Goal: Task Accomplishment & Management: Use online tool/utility

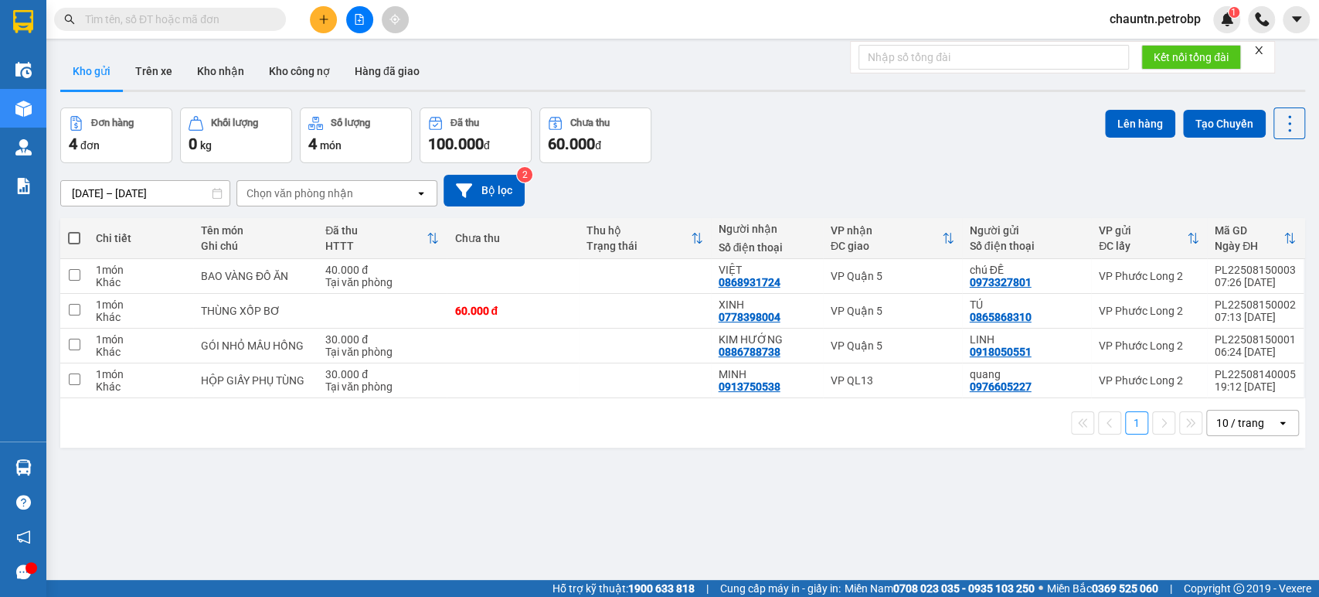
click at [365, 12] on button at bounding box center [359, 19] width 27 height 27
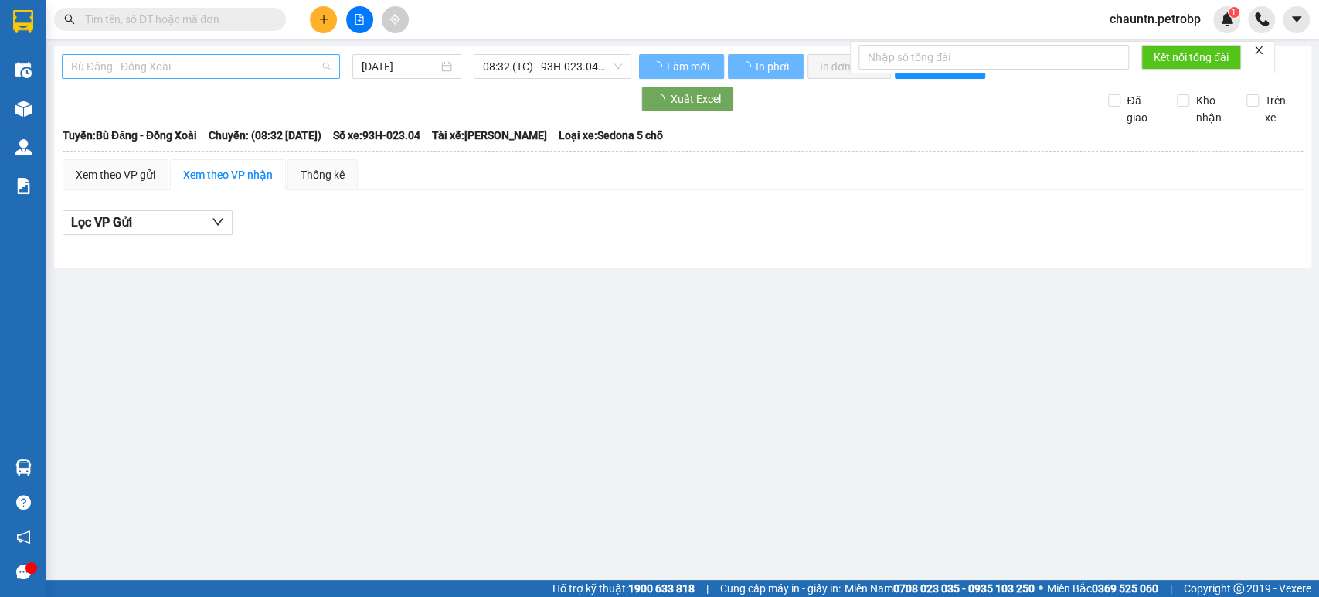
click at [260, 62] on span "Bù Đăng - Đồng Xoài" at bounding box center [201, 66] width 260 height 23
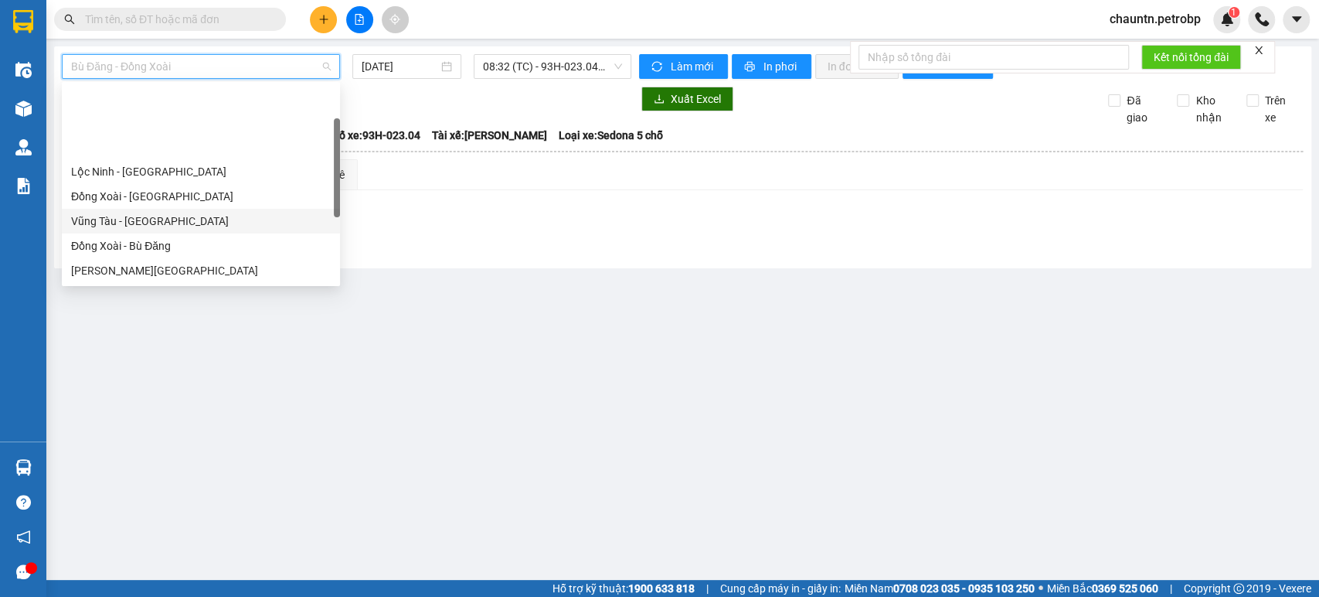
scroll to position [86, 0]
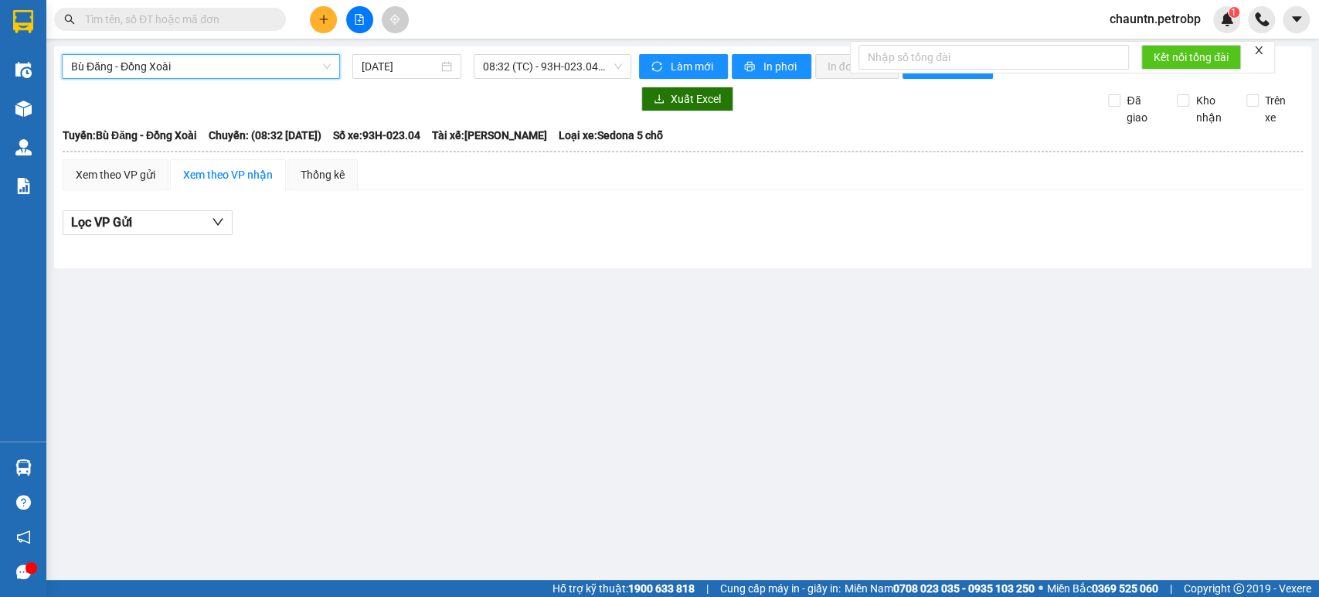
click at [199, 74] on span "Bù Đăng - Đồng Xoài" at bounding box center [201, 66] width 260 height 23
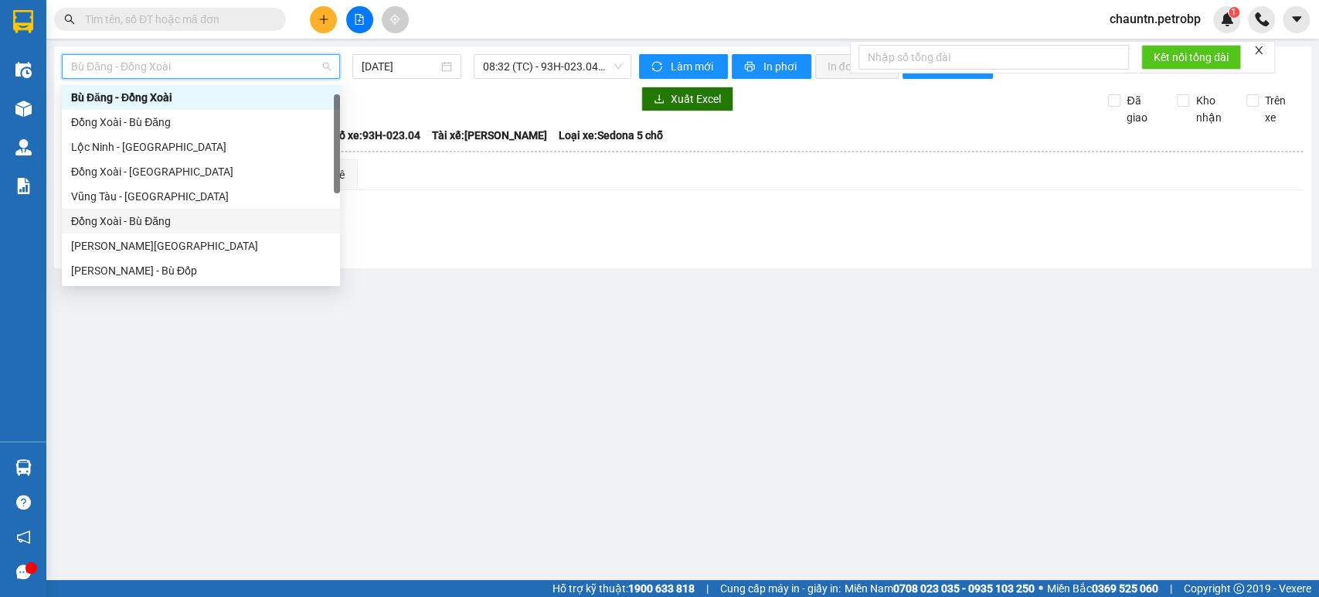
scroll to position [110, 0]
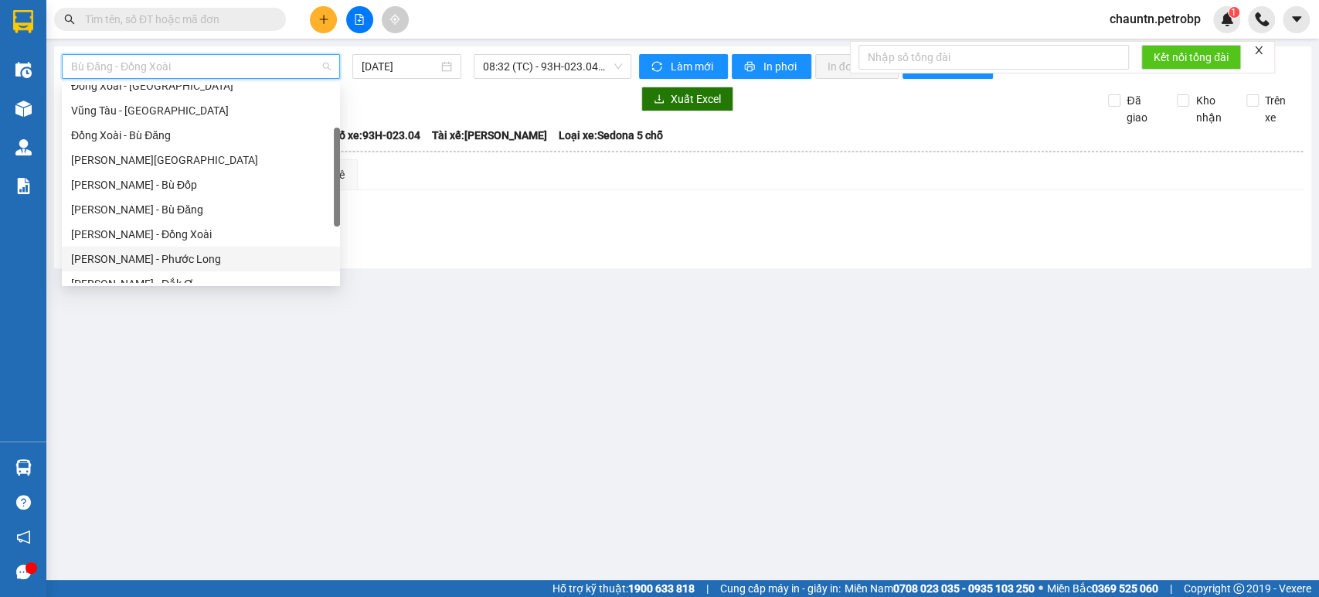
click at [170, 255] on div "[PERSON_NAME] - Phước Long" at bounding box center [201, 258] width 260 height 17
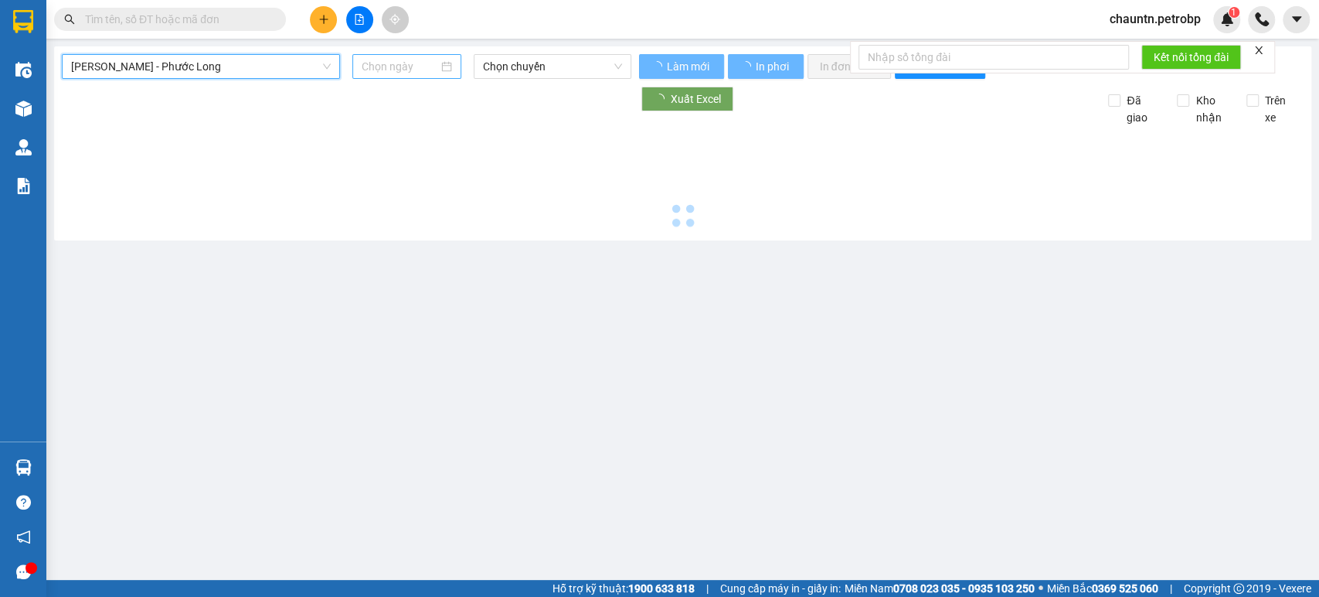
click at [406, 70] on input at bounding box center [400, 66] width 76 height 17
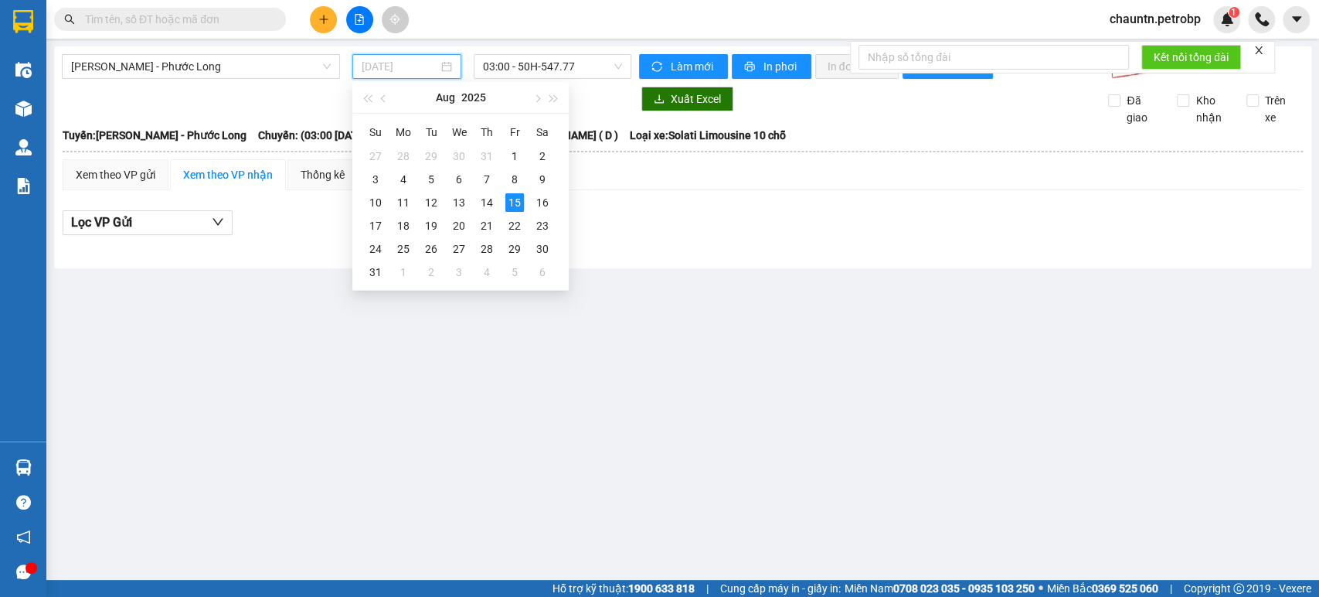
click at [513, 201] on div "15" at bounding box center [514, 202] width 19 height 19
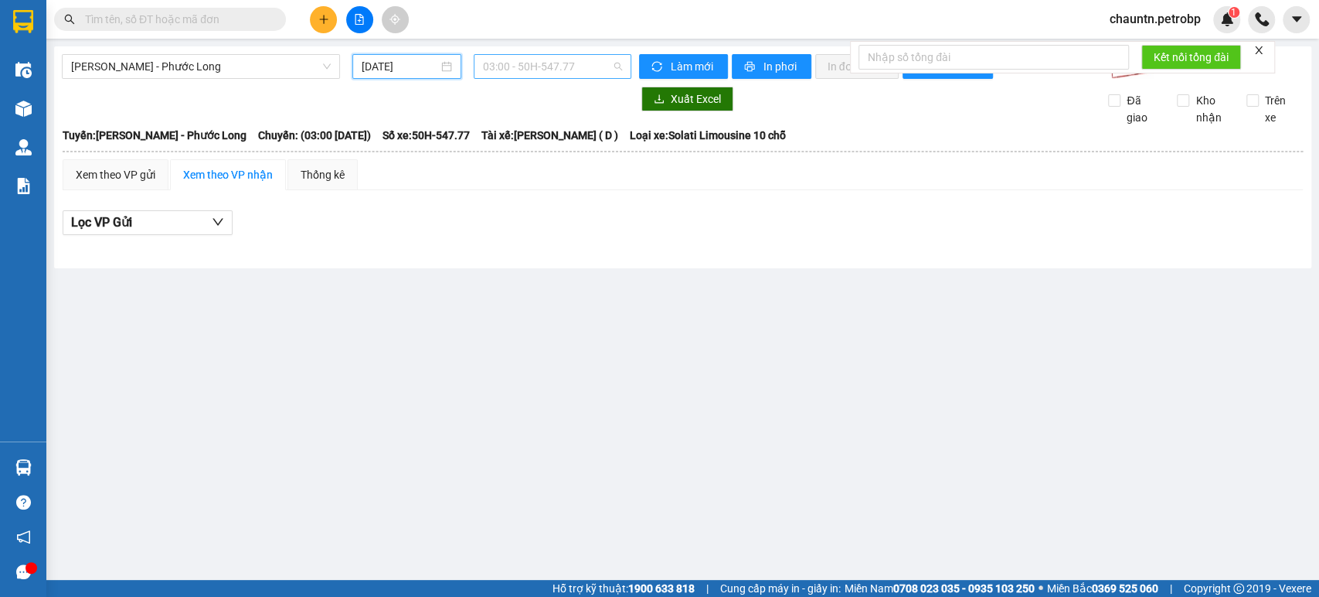
click at [557, 73] on span "03:00 - 50H-547.77" at bounding box center [552, 66] width 138 height 23
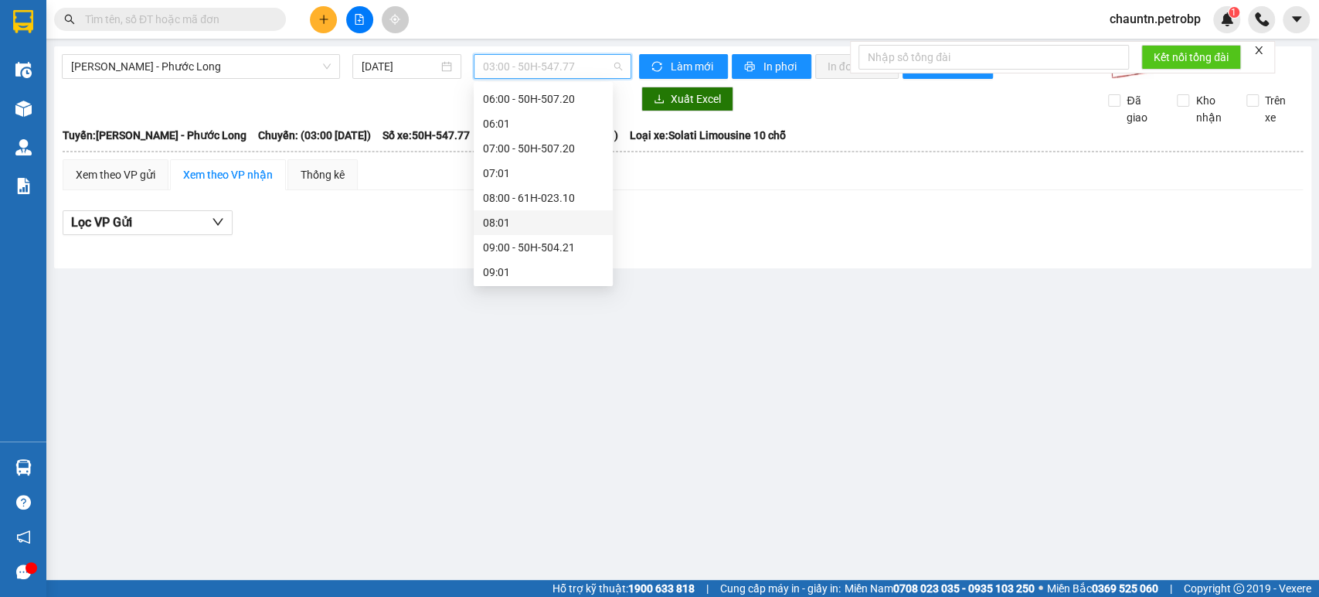
scroll to position [257, 0]
click at [556, 215] on div "09:02 (TC) - 50H-074.37" at bounding box center [543, 210] width 121 height 17
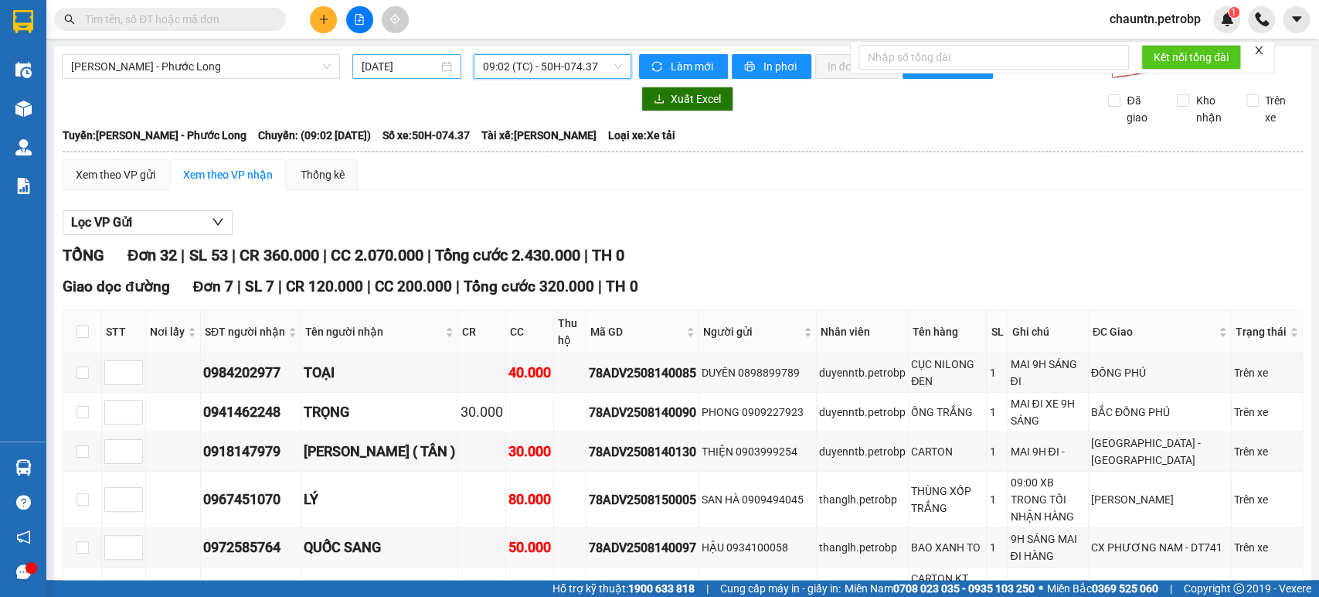
click at [401, 68] on input "[DATE]" at bounding box center [400, 66] width 76 height 17
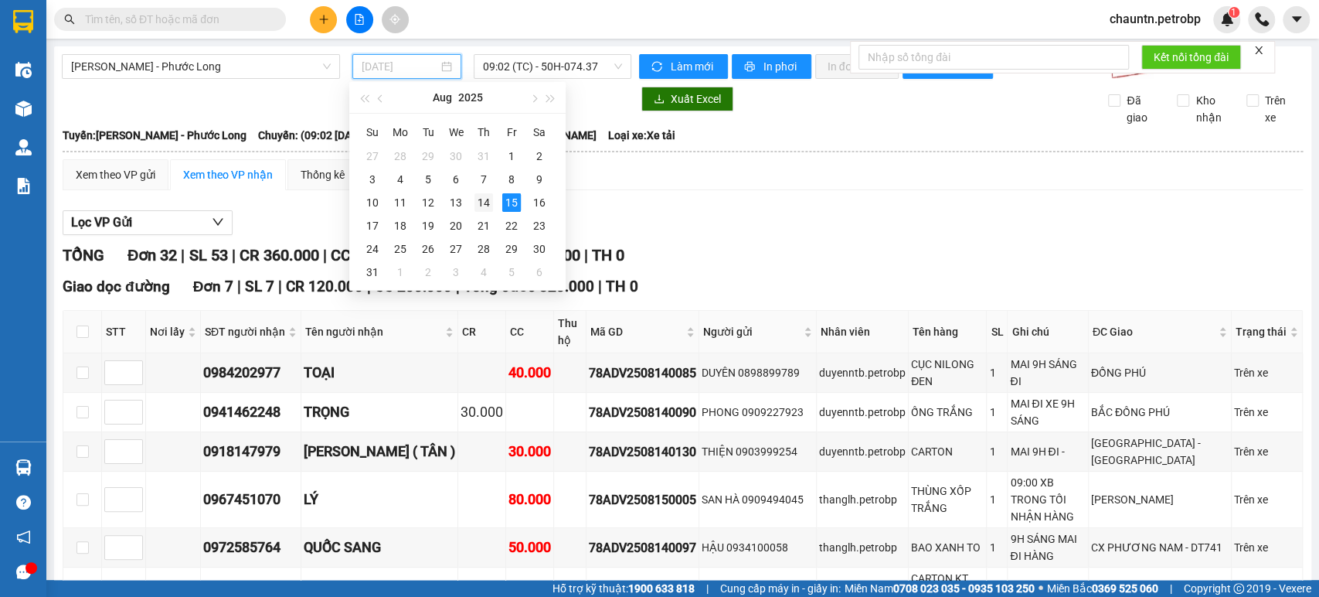
click at [481, 197] on div "14" at bounding box center [483, 202] width 19 height 19
type input "[DATE]"
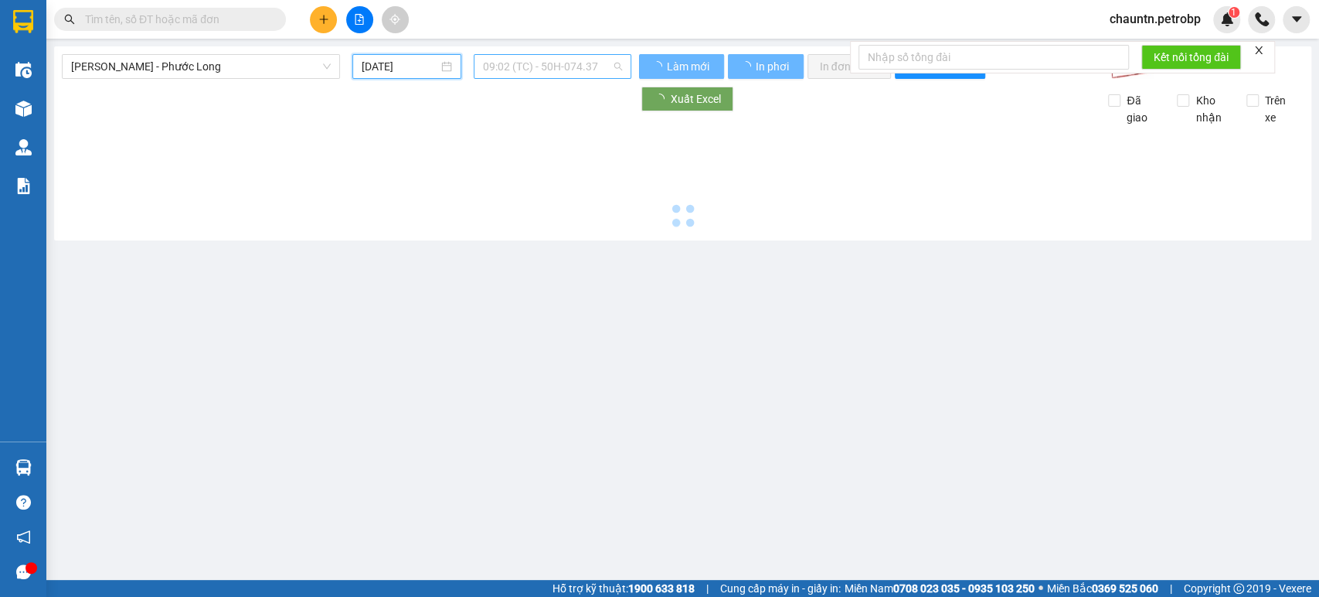
click at [525, 60] on span "09:02 (TC) - 50H-074.37" at bounding box center [552, 66] width 138 height 23
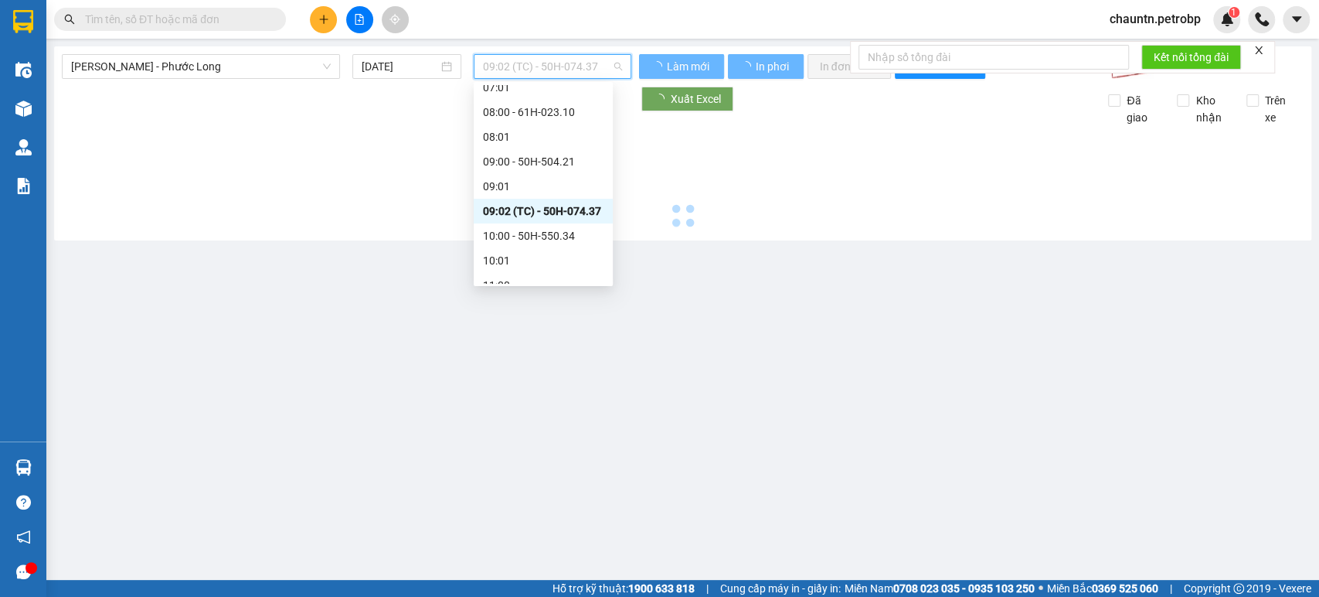
click at [532, 206] on div "09:02 (TC) - 50H-074.37" at bounding box center [543, 210] width 121 height 17
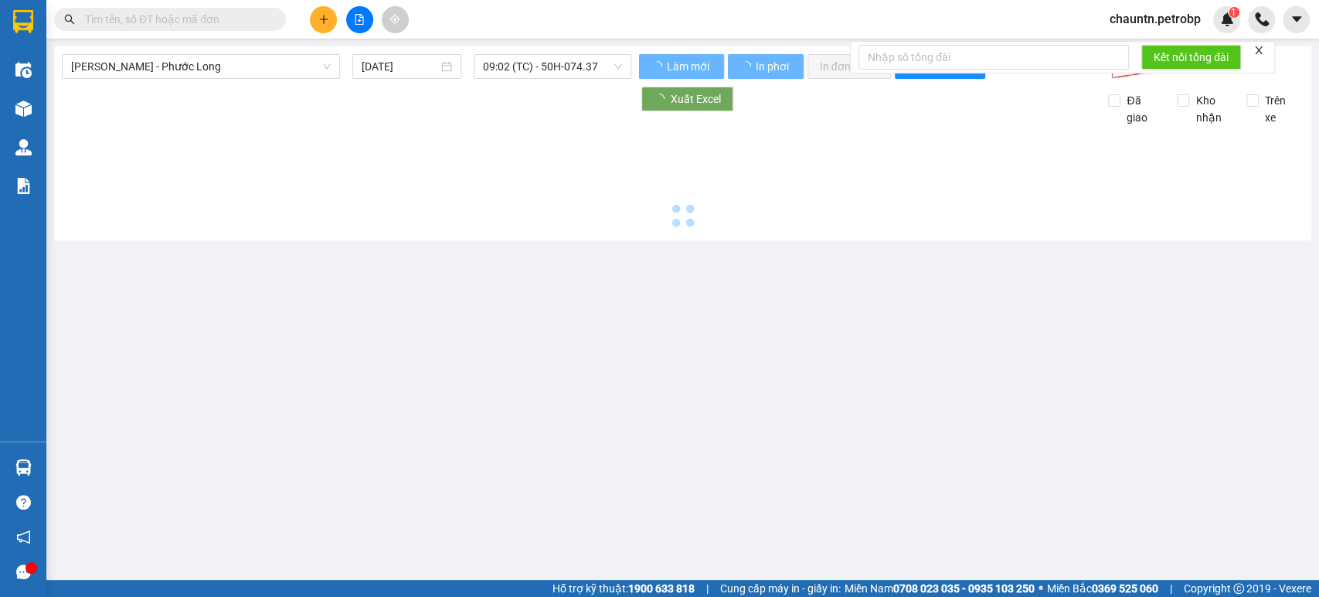
click at [532, 206] on div at bounding box center [683, 179] width 1242 height 107
click at [871, 437] on main "Hồ Chí Minh - Phước Long 15/08/2025 09:02 (TC) - 50H-074.37 Làm mới In phơi In…" at bounding box center [659, 290] width 1319 height 580
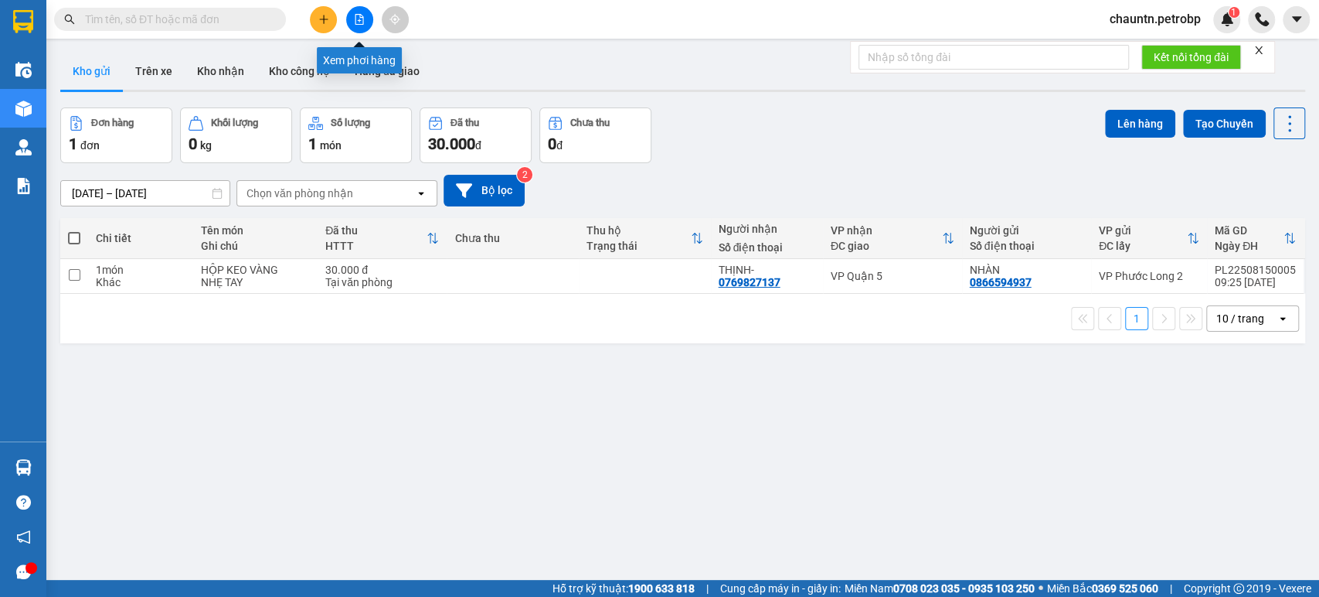
click at [362, 15] on icon "file-add" at bounding box center [359, 19] width 11 height 11
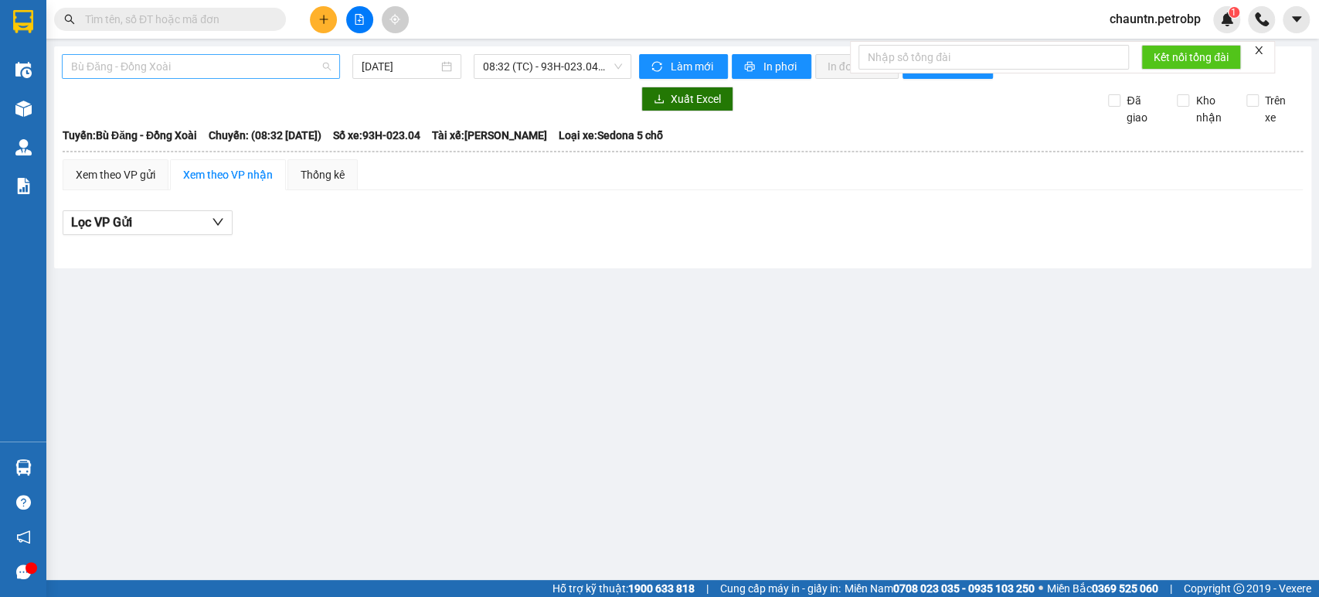
click at [198, 71] on span "Bù Đăng - Đồng Xoài" at bounding box center [201, 66] width 260 height 23
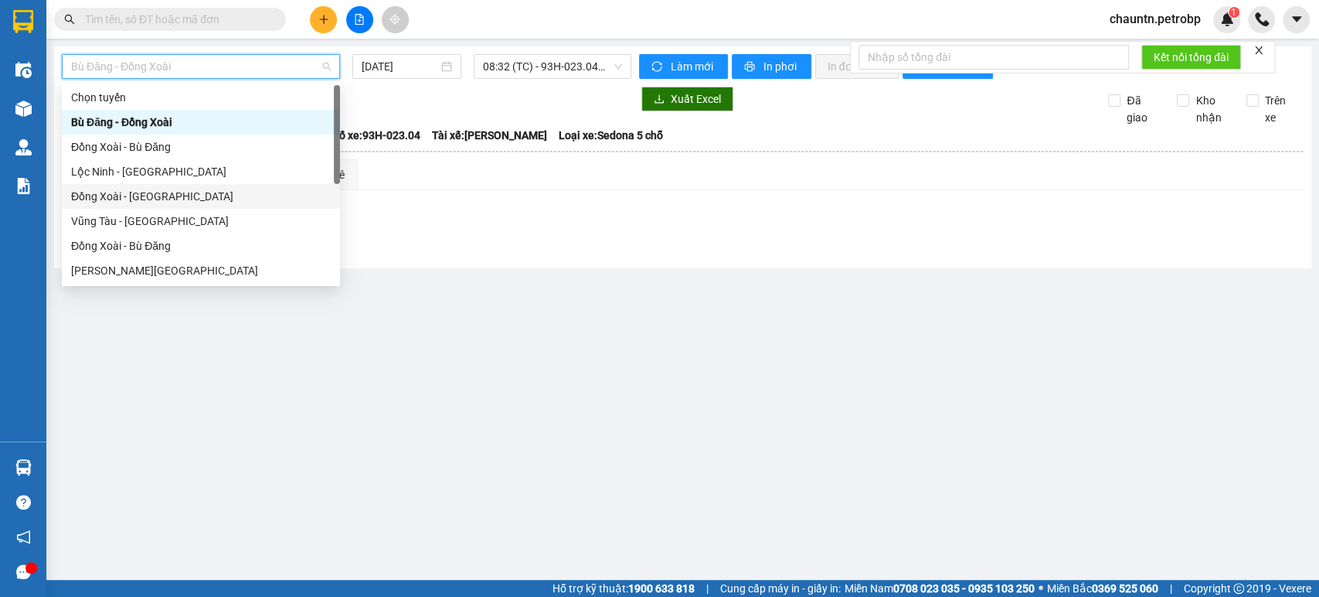
scroll to position [172, 0]
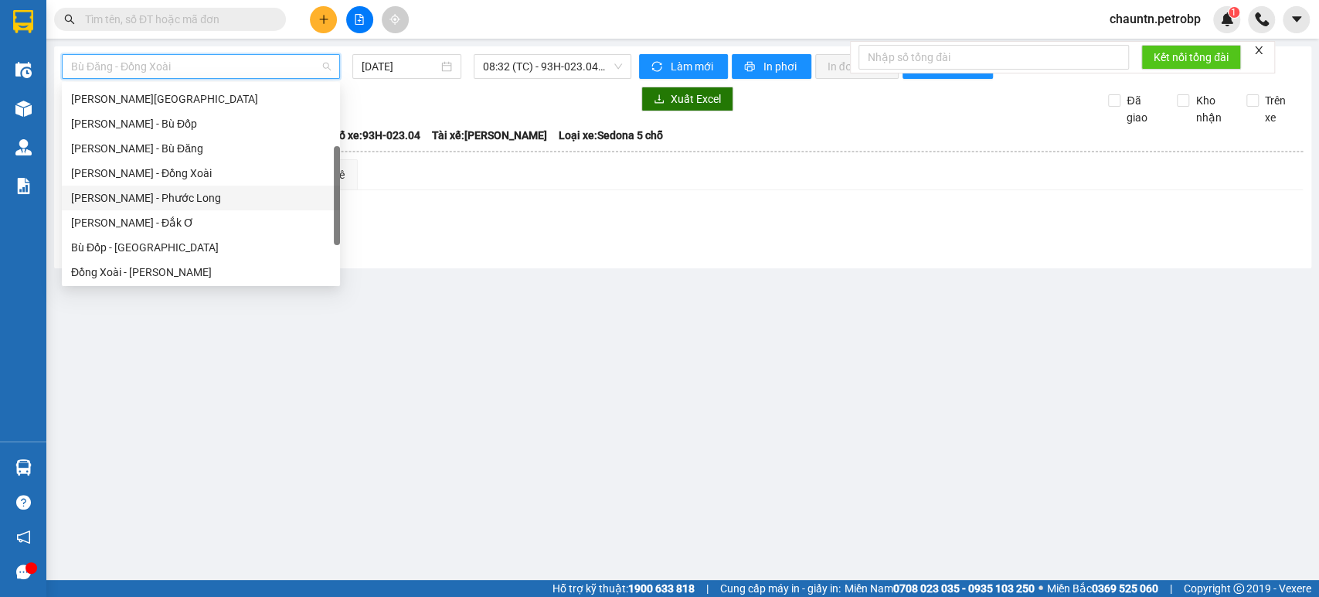
click at [182, 202] on div "[PERSON_NAME] - Phước Long" at bounding box center [201, 197] width 260 height 17
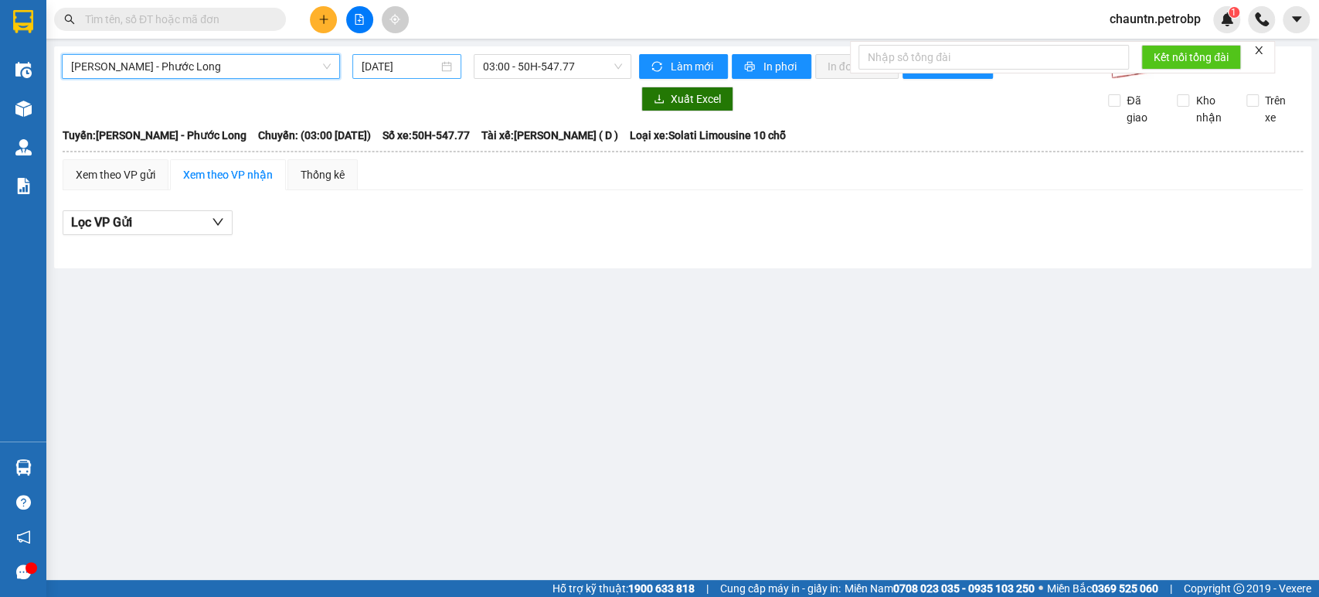
click at [424, 67] on input "[DATE]" at bounding box center [400, 66] width 76 height 17
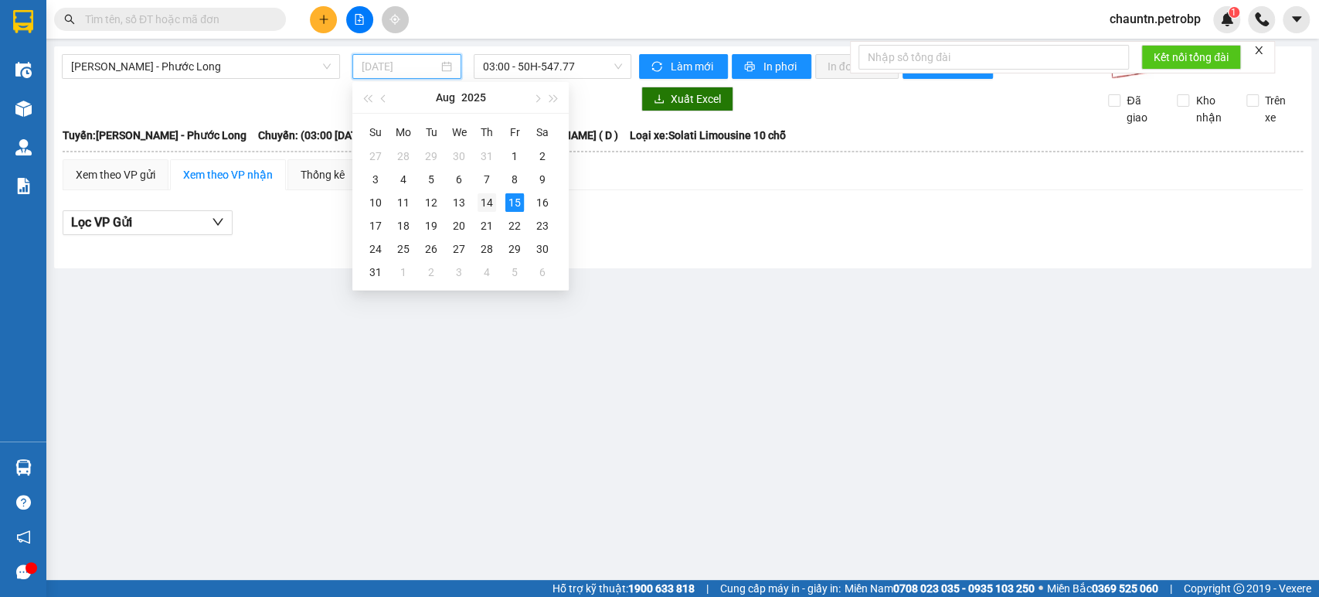
click at [482, 202] on div "14" at bounding box center [487, 202] width 19 height 19
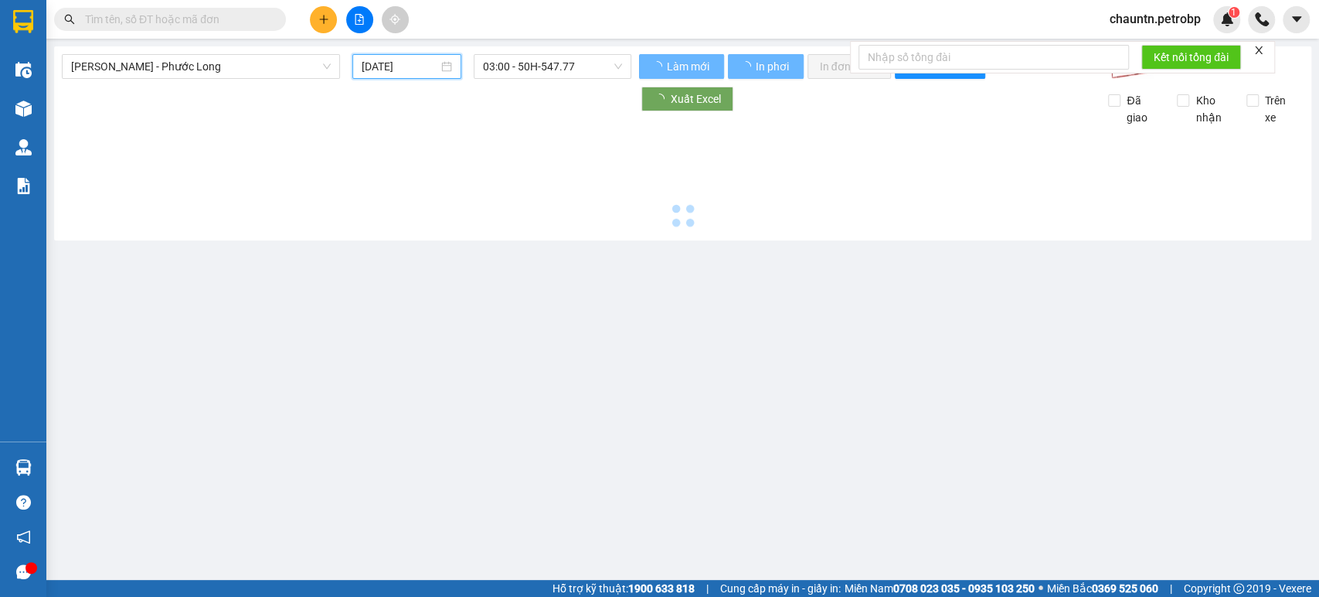
type input "[DATE]"
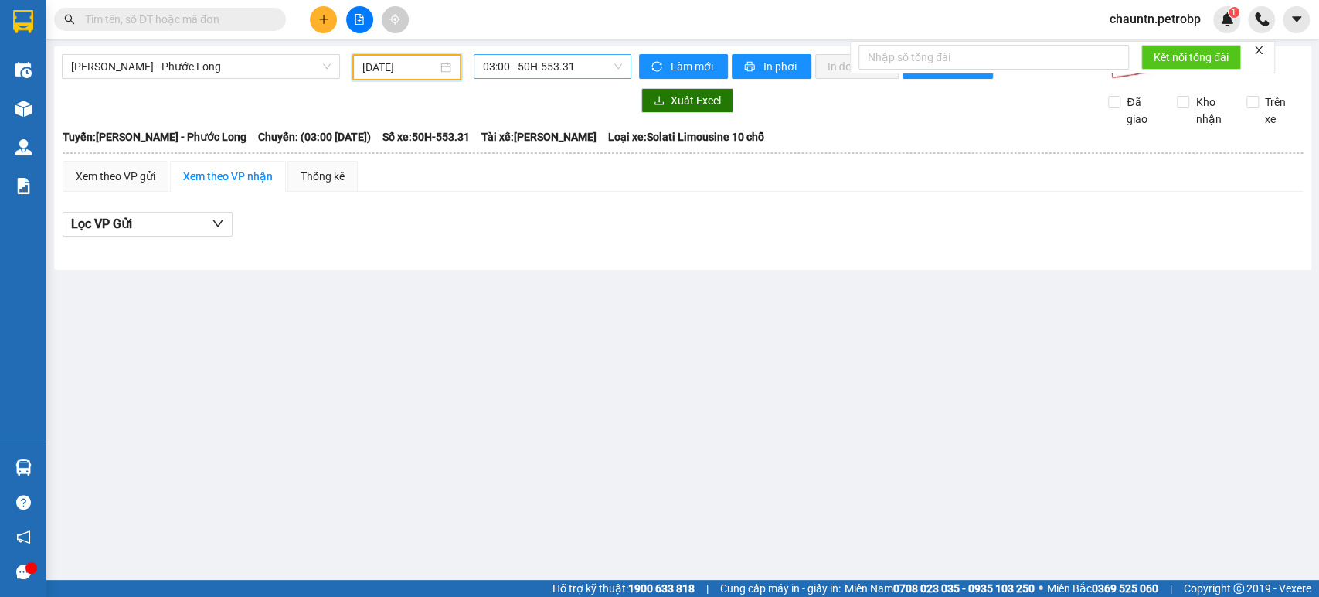
click at [515, 74] on span "03:00 - 50H-553.31" at bounding box center [552, 66] width 138 height 23
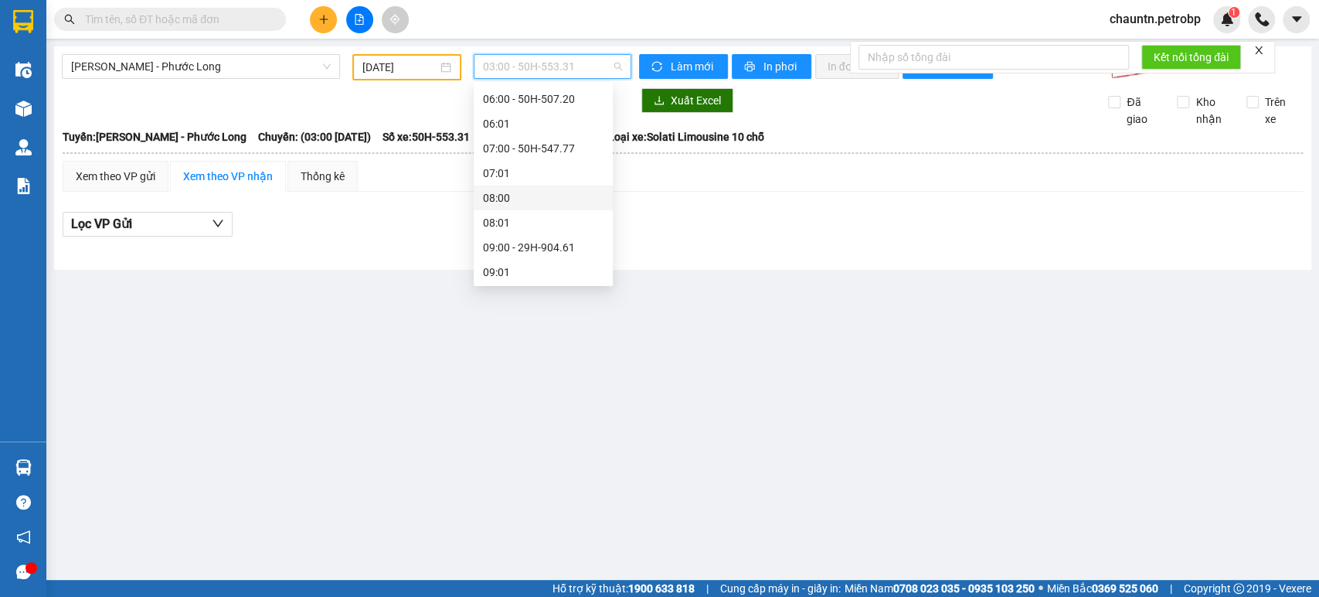
scroll to position [257, 0]
click at [529, 209] on div "09:02 (TC) - 50H-074.37" at bounding box center [543, 210] width 121 height 17
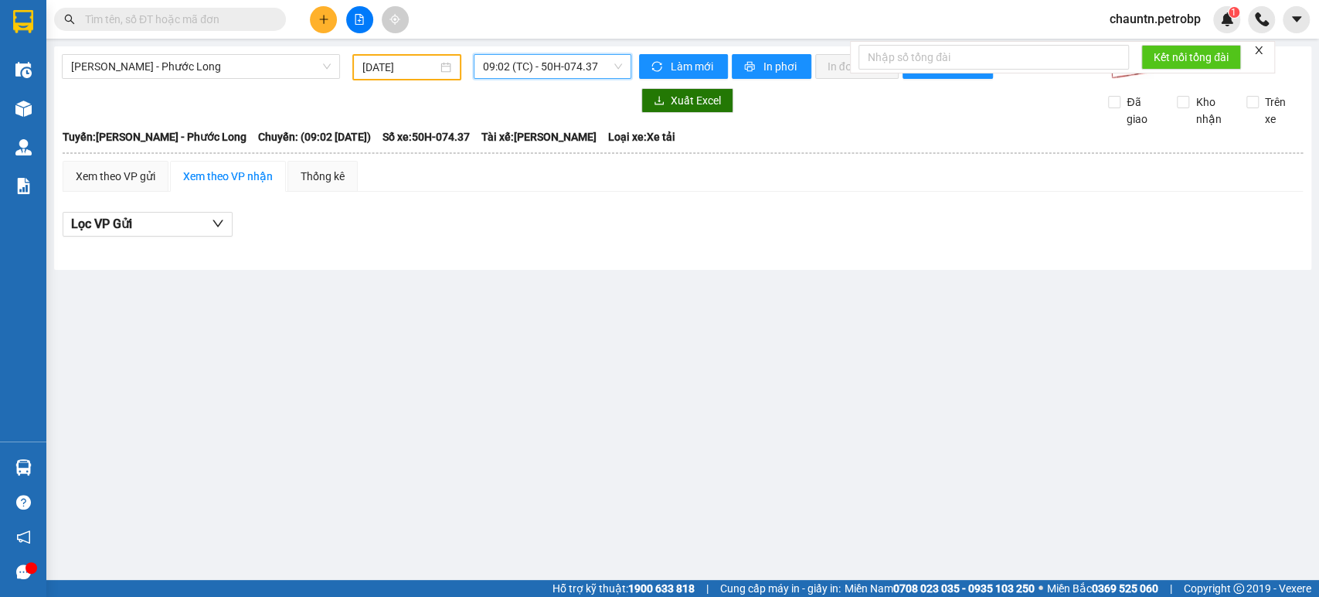
click at [607, 99] on div at bounding box center [346, 100] width 569 height 25
click at [573, 76] on span "09:02 (TC) - 50H-074.37" at bounding box center [552, 66] width 138 height 23
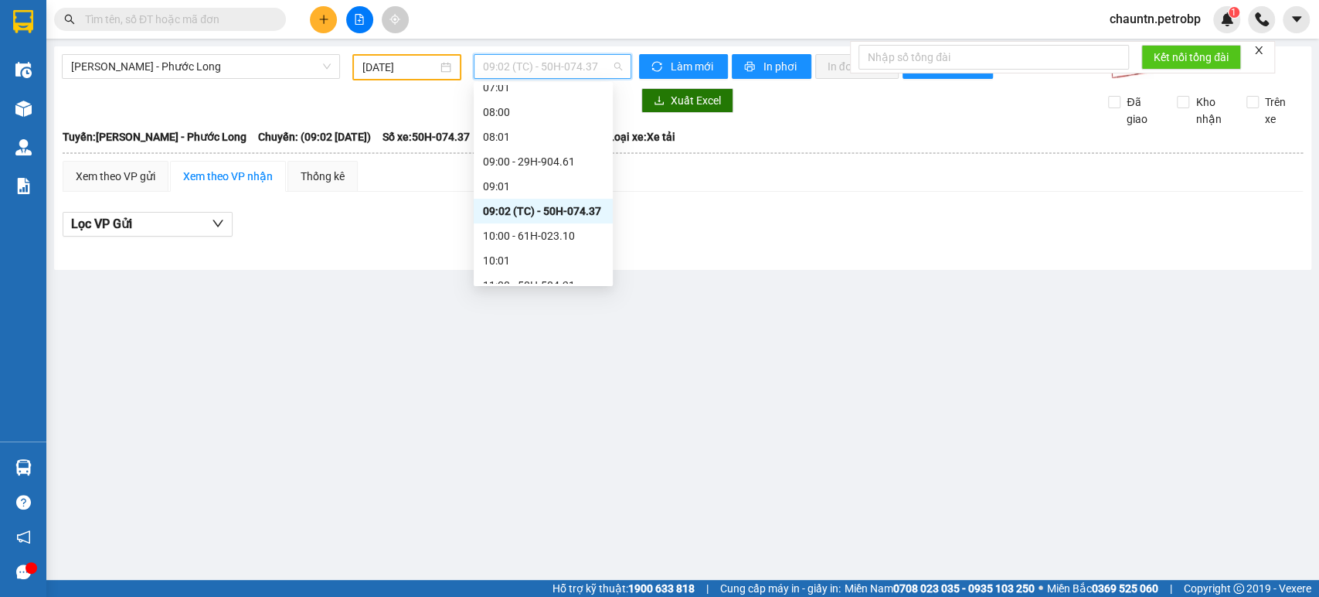
click at [557, 212] on div "09:02 (TC) - 50H-074.37" at bounding box center [543, 210] width 121 height 17
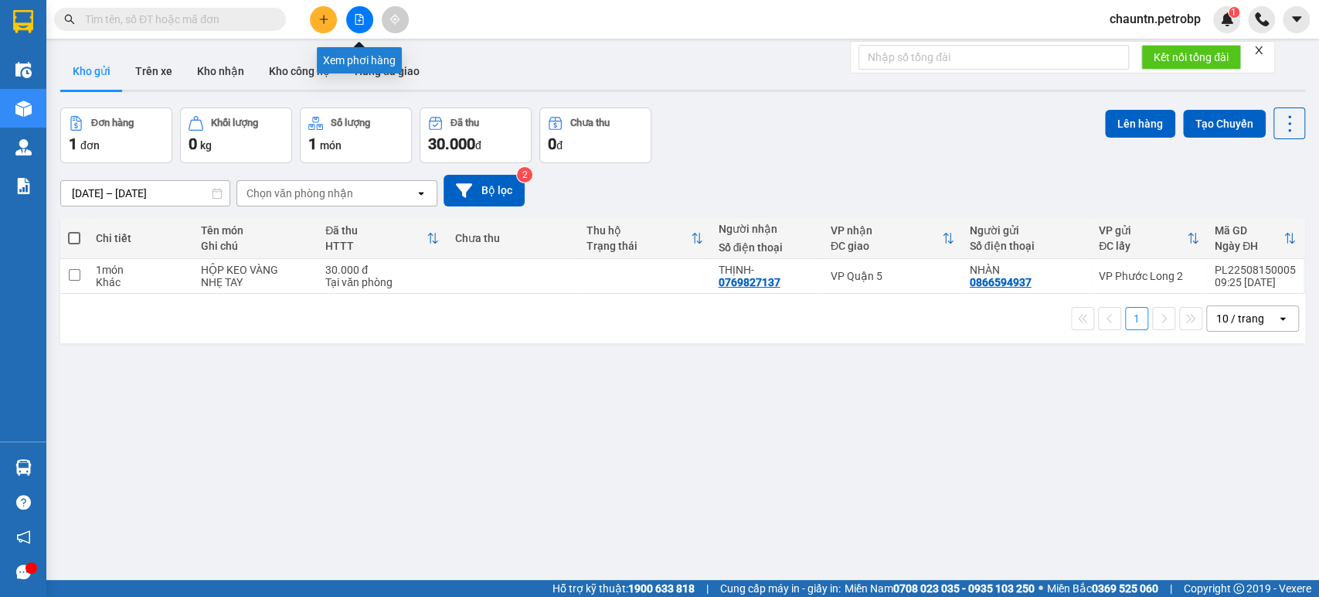
click at [359, 19] on icon "file-add" at bounding box center [359, 19] width 11 height 11
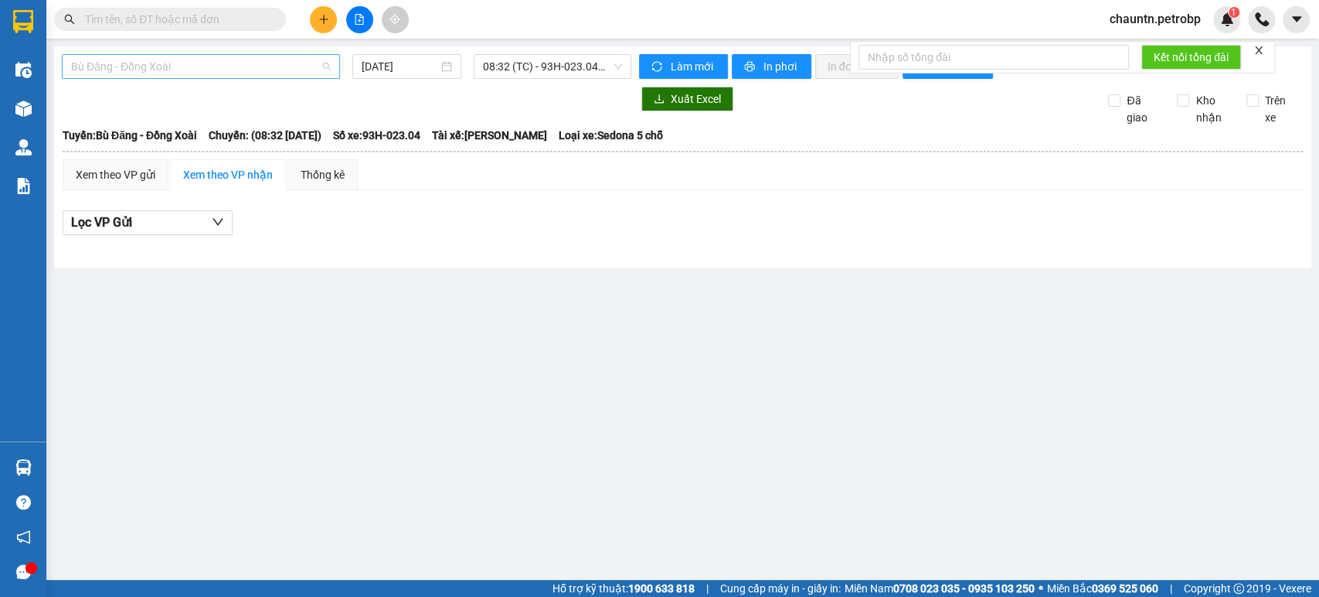
click at [234, 78] on div "Bù Đăng - Đồng Xoài" at bounding box center [201, 66] width 278 height 25
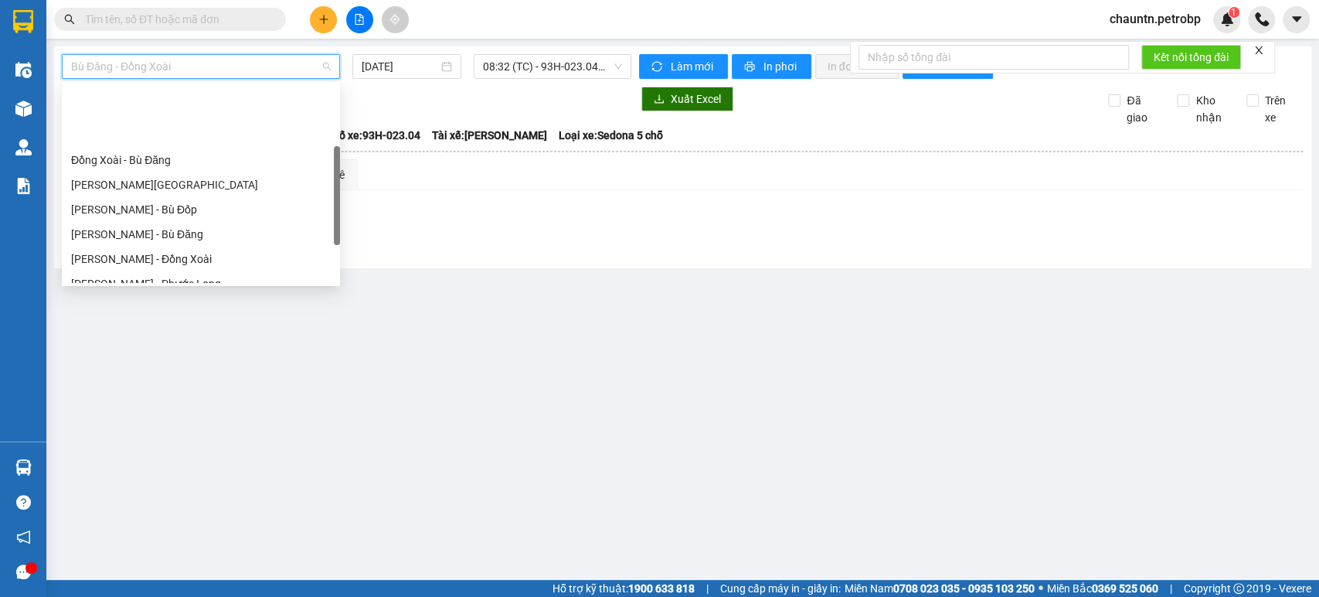
scroll to position [172, 0]
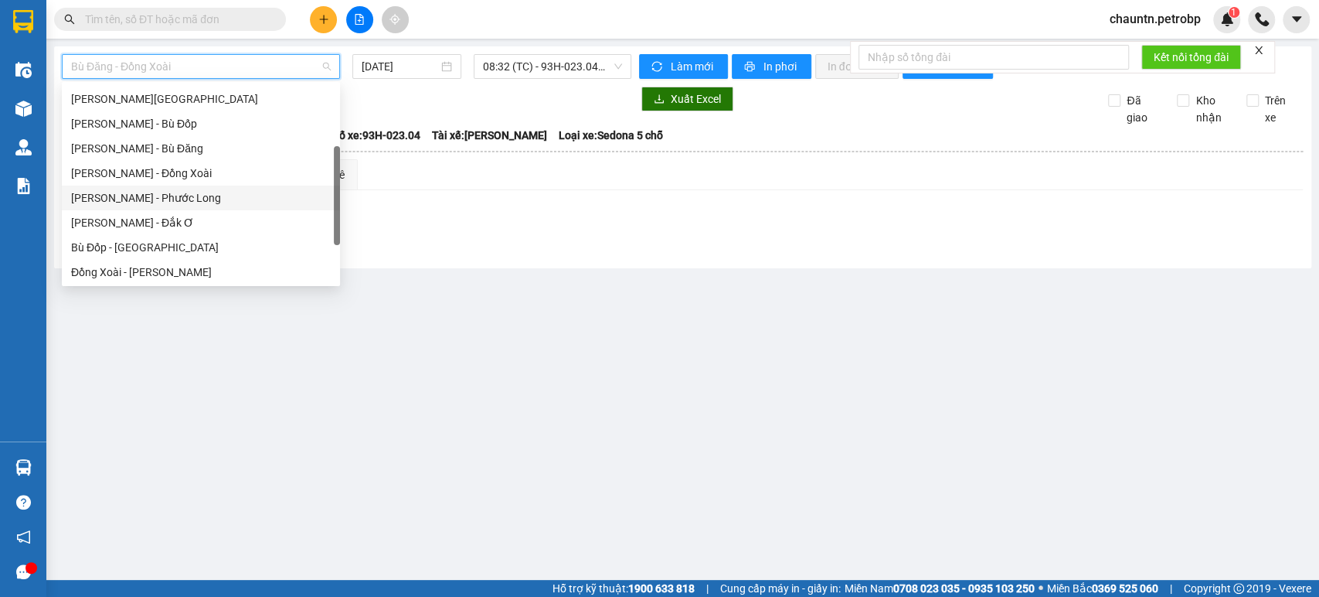
click at [153, 199] on div "[PERSON_NAME] - Phước Long" at bounding box center [201, 197] width 260 height 17
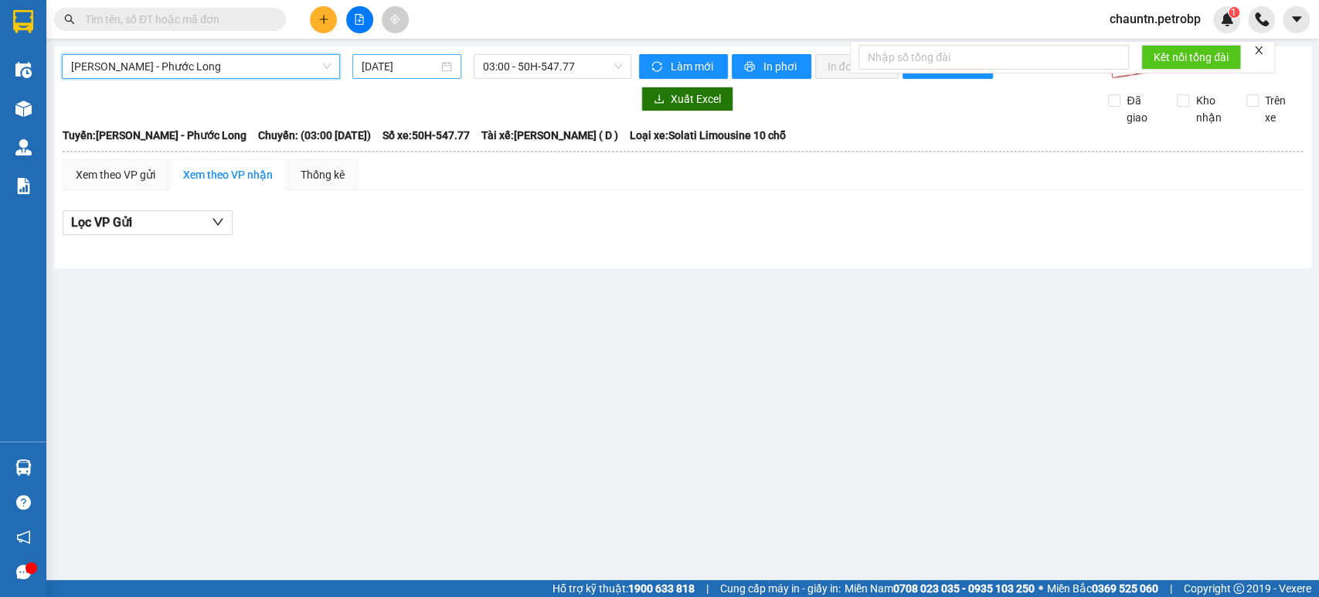
click at [396, 70] on input "[DATE]" at bounding box center [400, 66] width 76 height 17
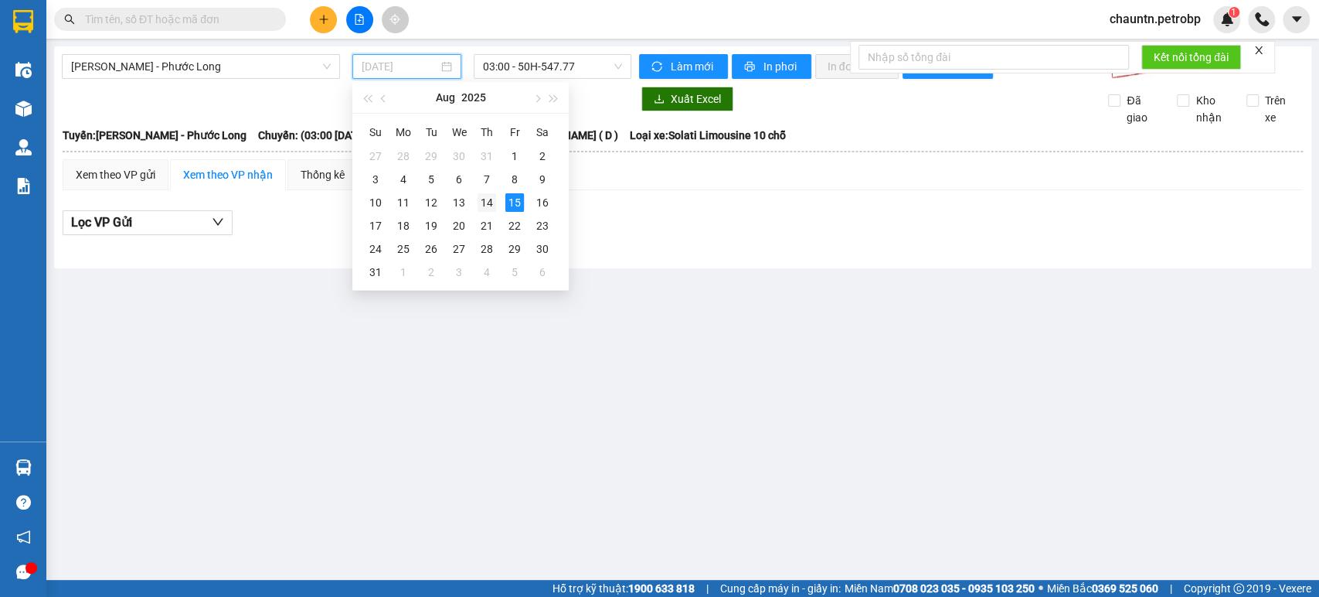
click at [491, 202] on div "14" at bounding box center [487, 202] width 19 height 19
type input "[DATE]"
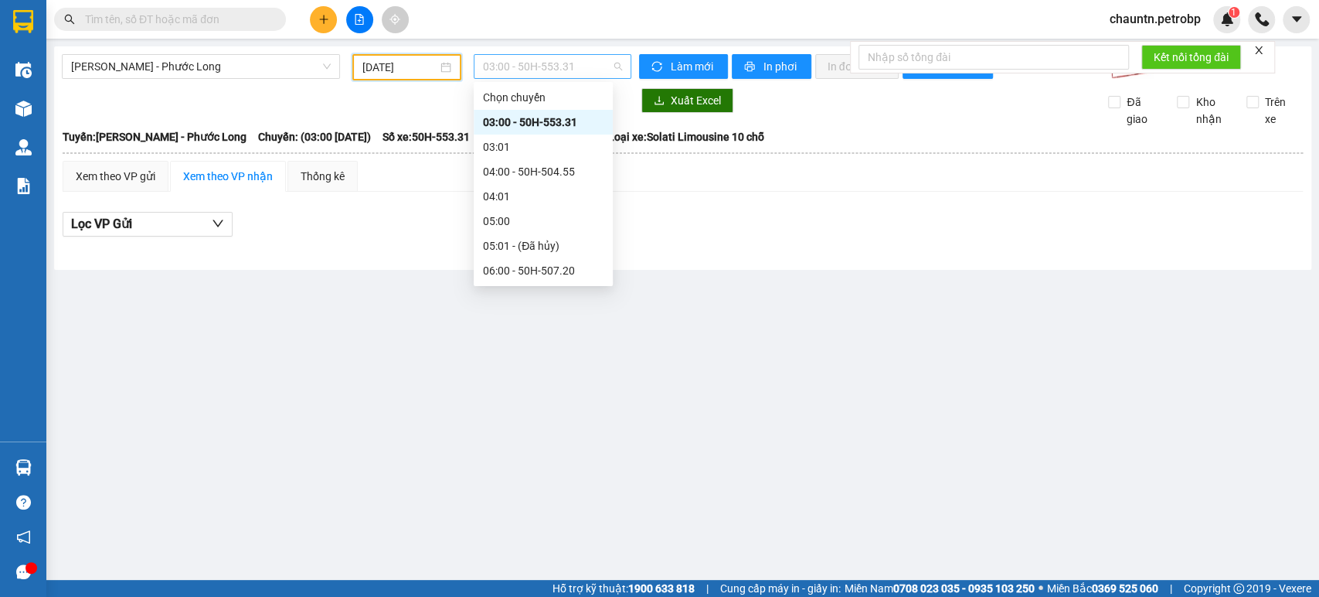
click at [549, 63] on span "03:00 - 50H-553.31" at bounding box center [552, 66] width 138 height 23
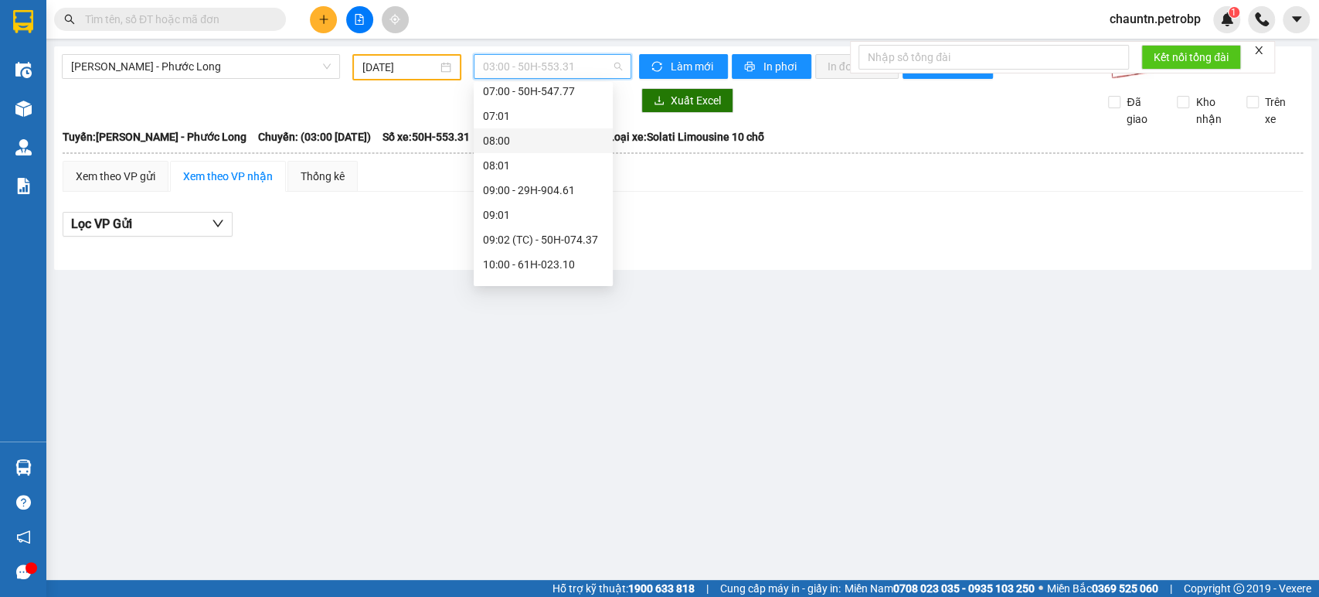
scroll to position [257, 0]
click at [546, 215] on div "09:02 (TC) - 50H-074.37" at bounding box center [543, 210] width 121 height 17
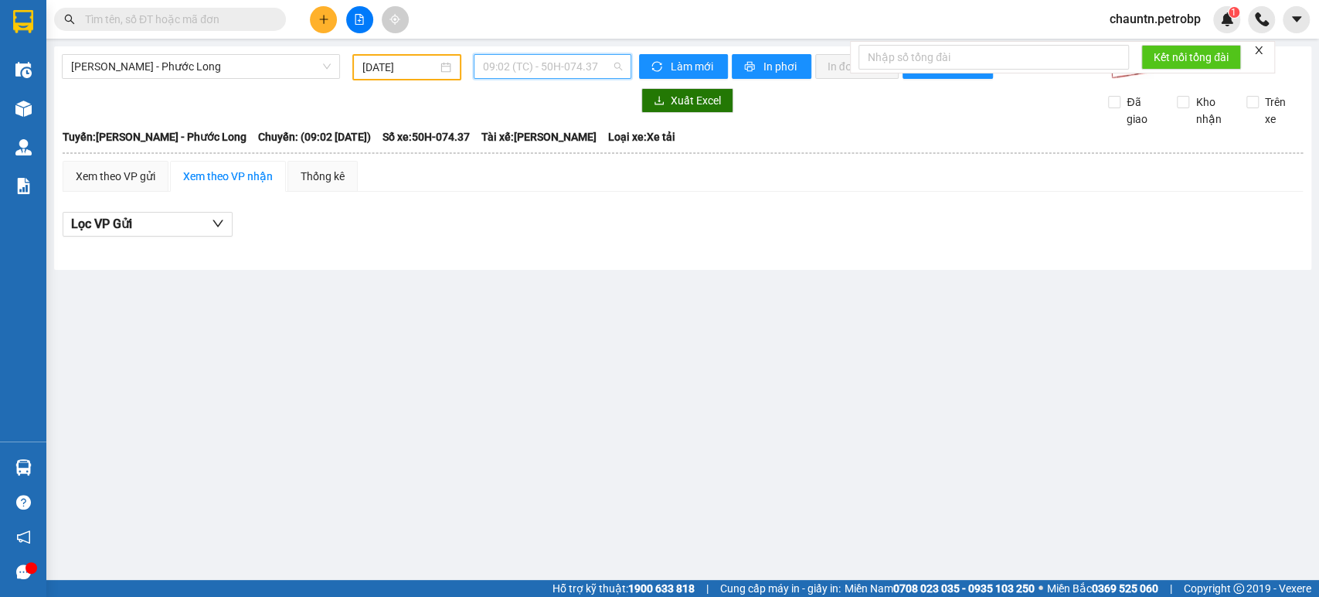
click at [507, 64] on span "09:02 (TC) - 50H-074.37" at bounding box center [552, 66] width 138 height 23
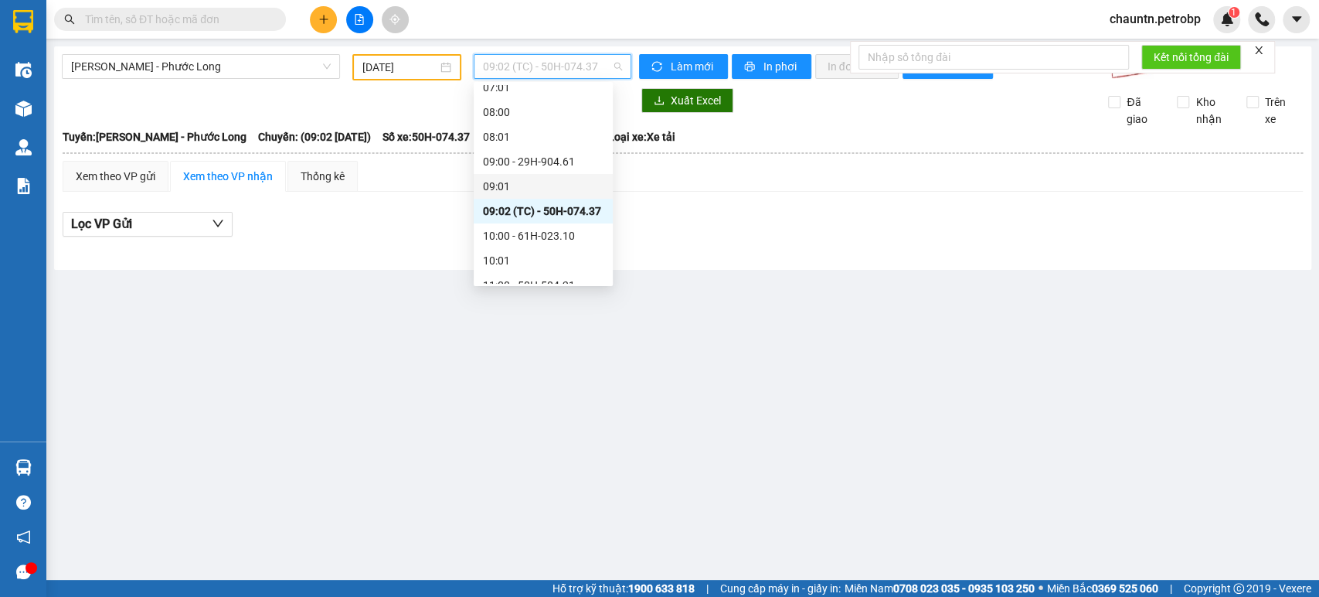
click at [496, 64] on span "09:02 (TC) - 50H-074.37" at bounding box center [552, 66] width 138 height 23
click at [505, 64] on span "09:02 (TC) - 50H-074.37" at bounding box center [552, 66] width 138 height 23
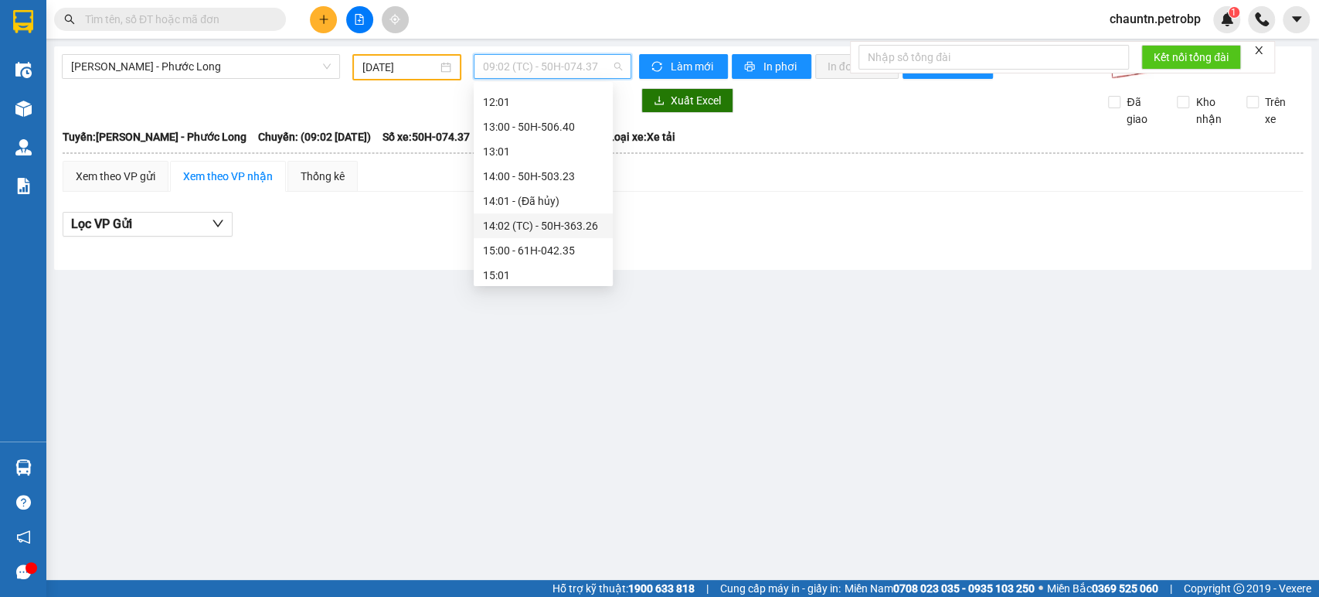
click at [552, 221] on div "14:02 (TC) - 50H-363.26" at bounding box center [543, 225] width 121 height 17
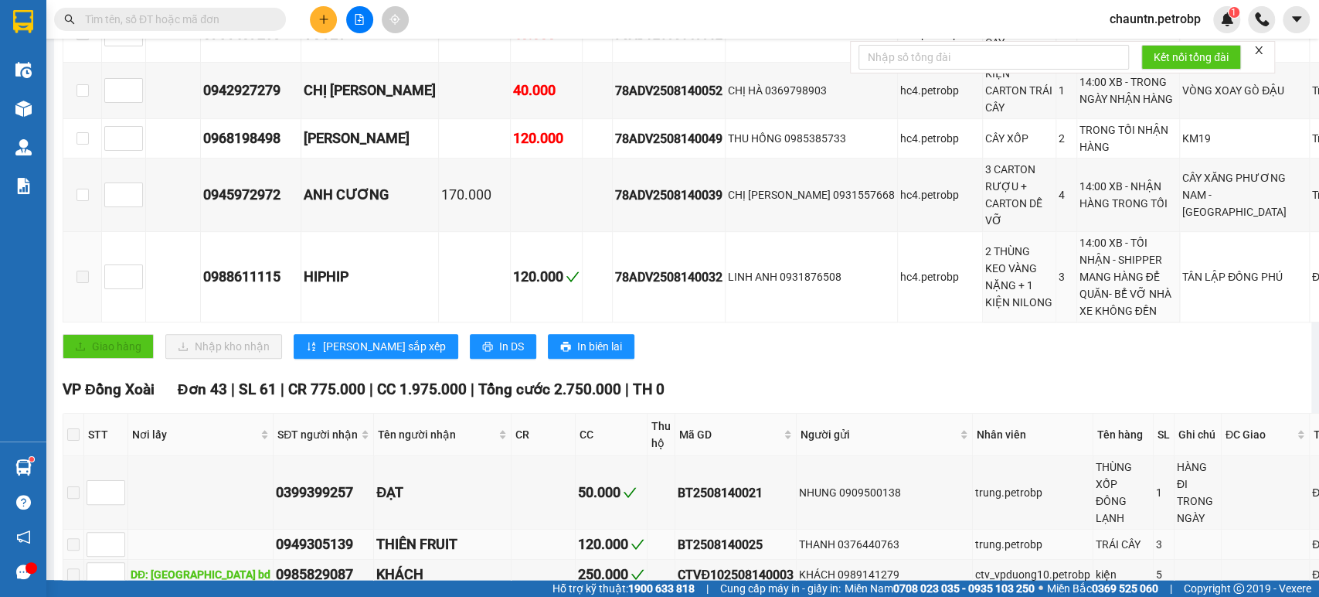
scroll to position [686, 0]
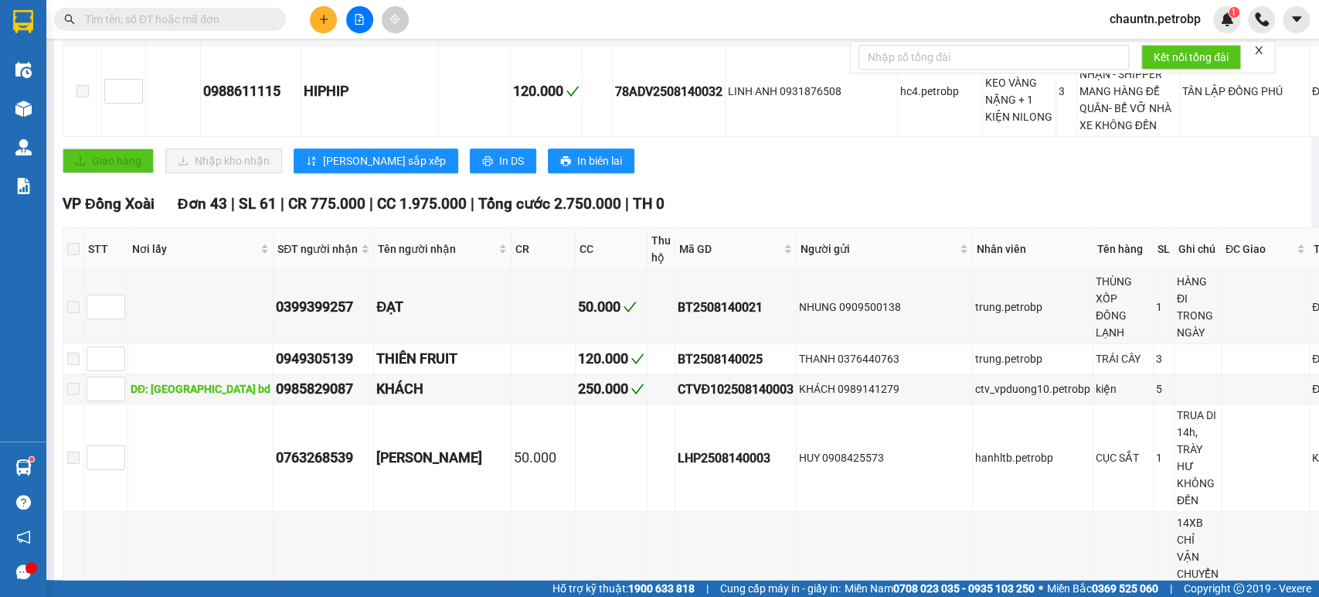
click at [202, 19] on input "text" at bounding box center [176, 19] width 182 height 17
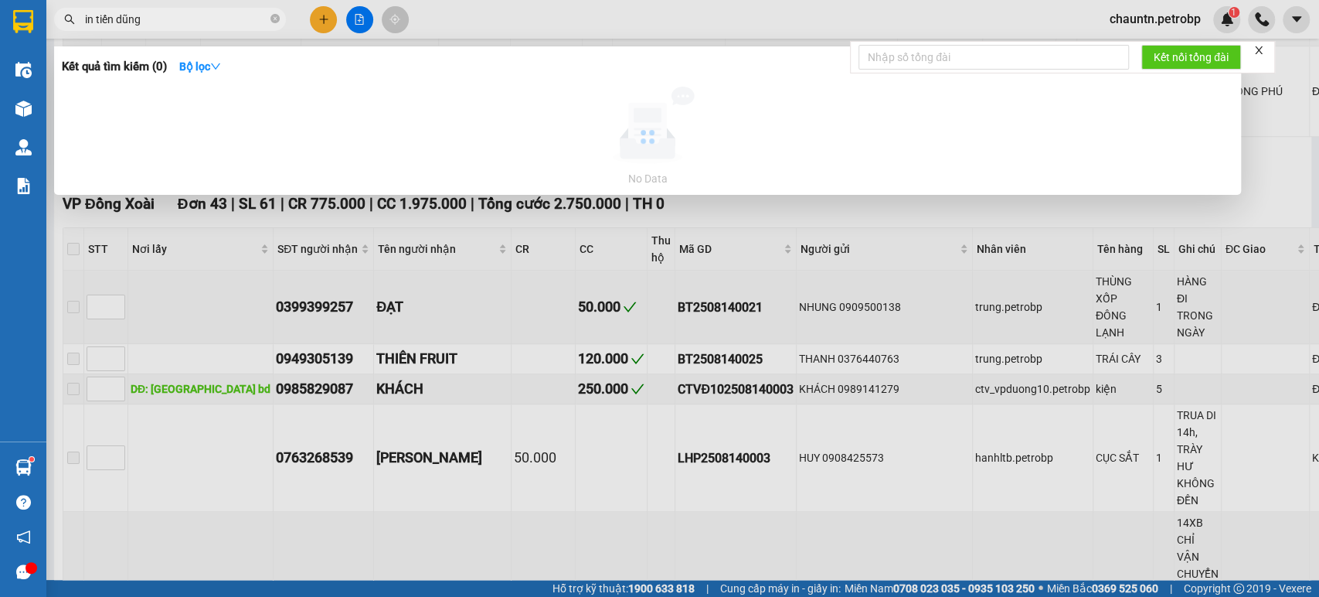
type input "in tiến dũng"
click at [1256, 52] on icon "close" at bounding box center [1258, 50] width 11 height 11
click at [349, 113] on div at bounding box center [647, 137] width 1171 height 100
click at [1155, 90] on div at bounding box center [647, 137] width 1171 height 100
click at [429, 361] on div at bounding box center [659, 298] width 1319 height 597
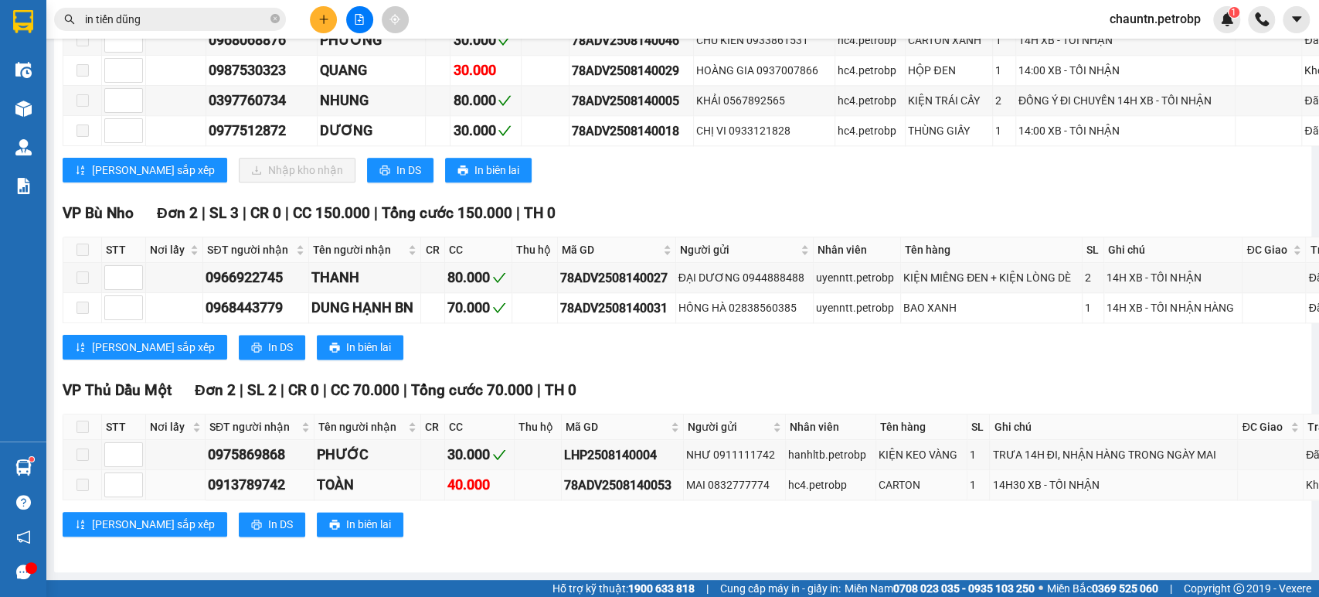
scroll to position [5165, 0]
